Goal: Transaction & Acquisition: Obtain resource

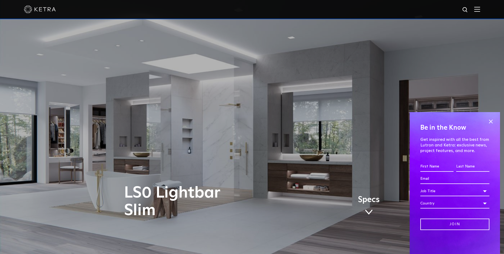
click at [468, 9] on img at bounding box center [465, 10] width 7 height 7
type input "LSO Lightbar Slim Linear 30""
click at [449, 6] on button "Search" at bounding box center [453, 10] width 8 height 8
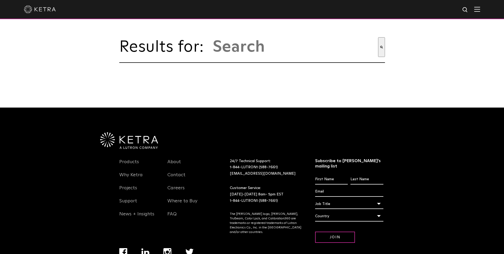
type input "lso lightbar slim linear 30&quot;"
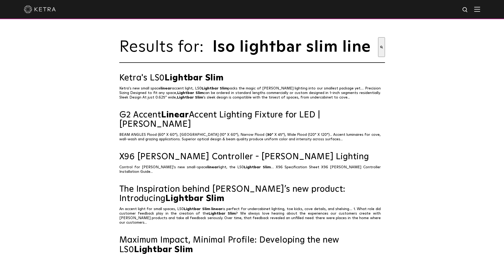
click at [469, 11] on img at bounding box center [465, 10] width 7 height 7
drag, startPoint x: 451, startPoint y: 8, endPoint x: 385, endPoint y: 2, distance: 66.7
click at [385, 2] on div "lso lightbar slim linear 30&quot;" at bounding box center [252, 9] width 504 height 19
click at [468, 10] on img at bounding box center [465, 10] width 7 height 7
type input "HW-LSOUL250WH 30"
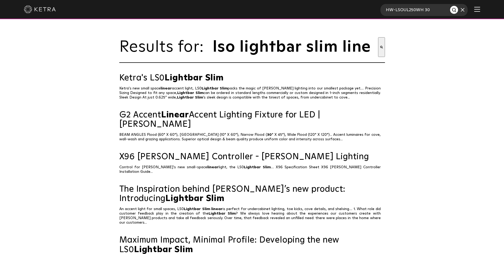
click at [450, 6] on button "Search" at bounding box center [454, 10] width 8 height 8
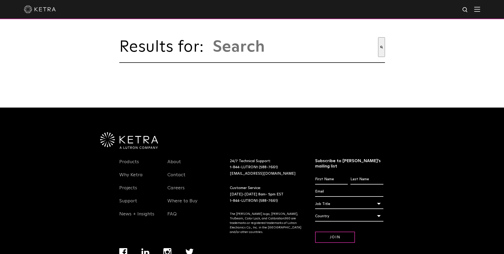
type input "hw-lsoul250wh 30"
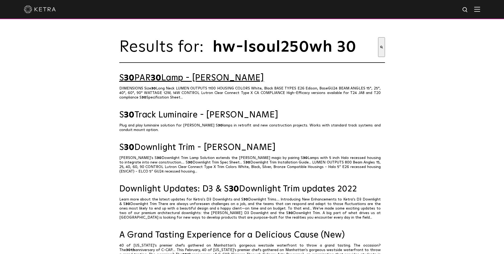
click at [190, 82] on link "S 30 PAR 30 Lamp - Ketra" at bounding box center [252, 77] width 266 height 9
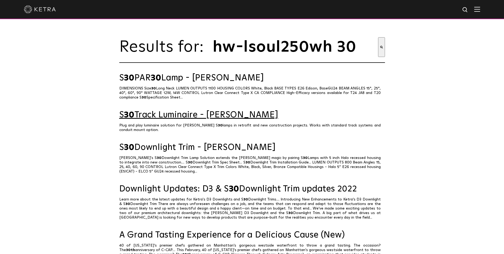
click at [198, 117] on link "S 30 Track Luminaire - Ketra" at bounding box center [252, 114] width 266 height 9
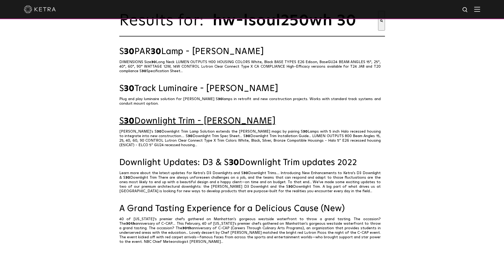
scroll to position [27, 0]
click at [191, 124] on link "S 30 Downlight Trim - Ketra" at bounding box center [252, 120] width 266 height 9
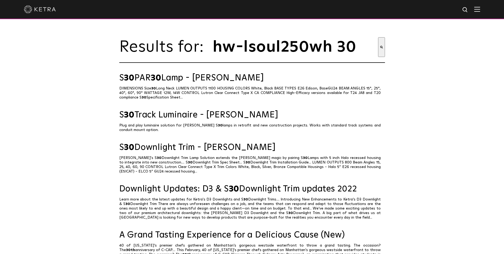
click at [47, 10] on img at bounding box center [40, 9] width 32 height 8
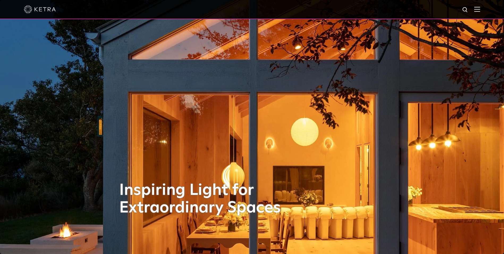
click at [480, 8] on img at bounding box center [477, 9] width 6 height 5
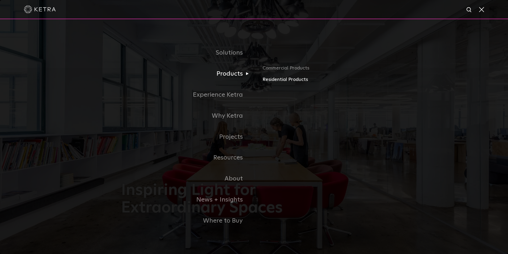
click at [274, 80] on link "Residential Products" at bounding box center [325, 80] width 124 height 8
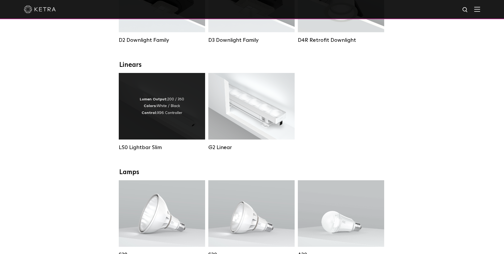
scroll to position [133, 0]
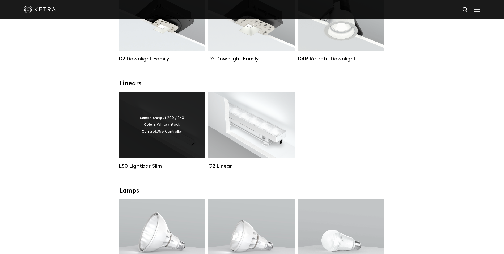
click at [160, 135] on div "Lumen Output: 200 / 350 Colors: White / Black Control: X96 Controller" at bounding box center [162, 125] width 44 height 20
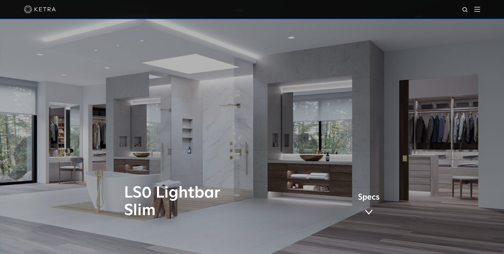
click at [370, 209] on span at bounding box center [369, 212] width 8 height 6
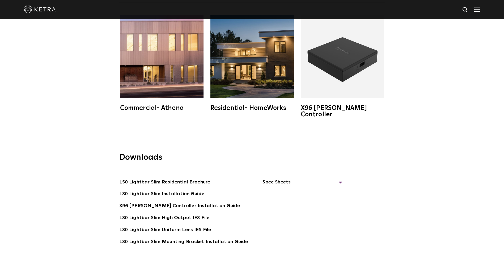
scroll to position [1131, 0]
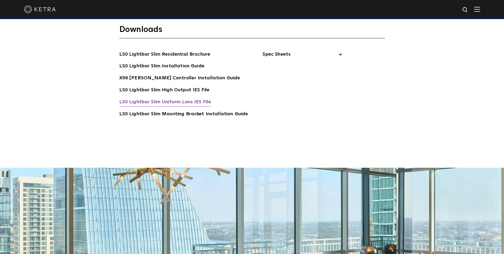
click at [175, 98] on link "LS0 Lightbar Slim Uniform Lens IES File" at bounding box center [165, 102] width 92 height 9
click at [167, 98] on link "LS0 Lightbar Slim Uniform Lens IES File" at bounding box center [165, 102] width 92 height 9
click at [235, 140] on div "Downloads LS0 Lightbar Slim Residential Brochure LS0 Lightbar Slim Installation…" at bounding box center [252, 87] width 504 height 161
click at [336, 51] on span "Spec Sheets" at bounding box center [303, 57] width 80 height 12
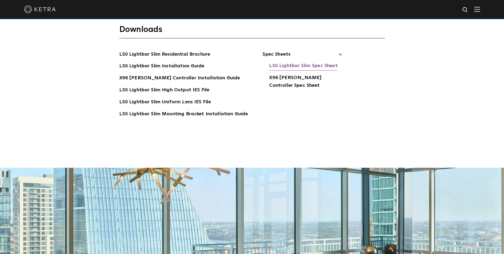
click at [305, 62] on link "LS0 Lightbar Slim Spec Sheet" at bounding box center [303, 66] width 68 height 9
